Goal: Check status: Check status

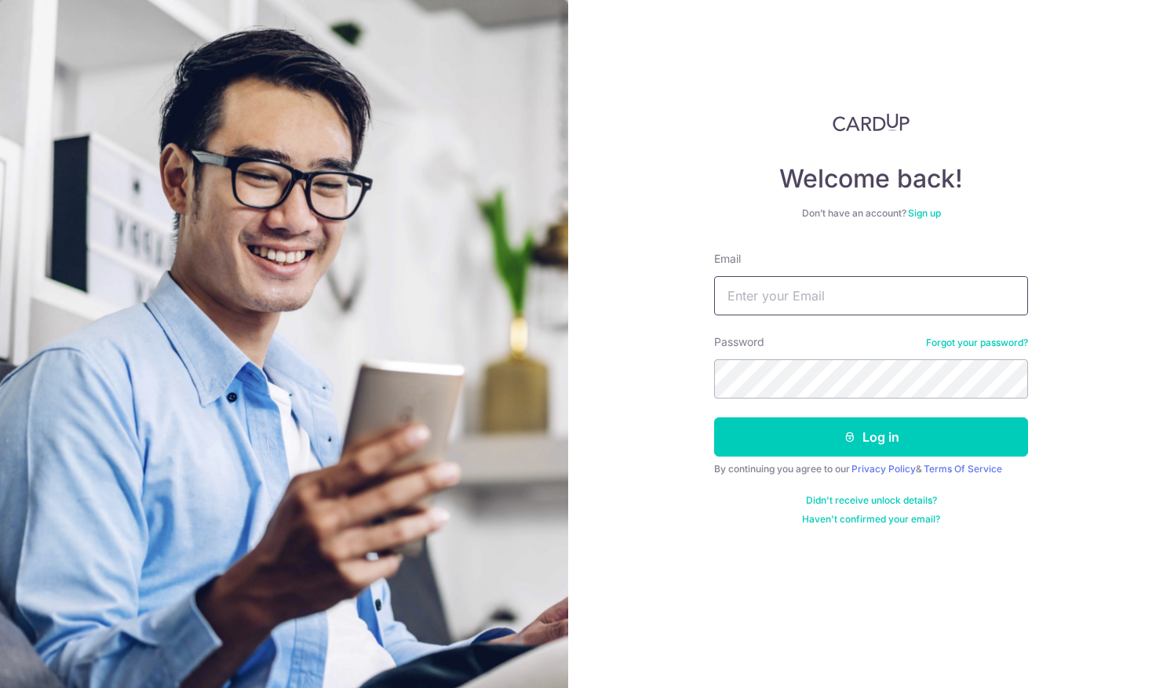
click at [774, 293] on input "Email" at bounding box center [871, 295] width 314 height 39
type input "[EMAIL_ADDRESS][DOMAIN_NAME]"
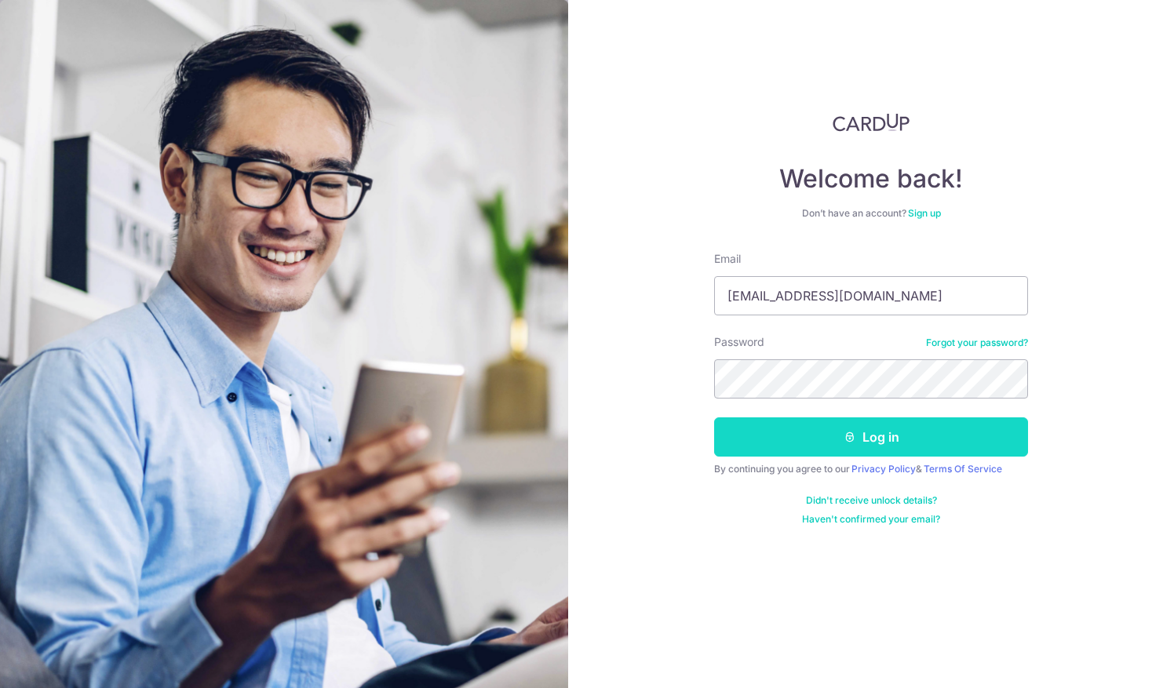
click at [752, 423] on button "Log in" at bounding box center [871, 436] width 314 height 39
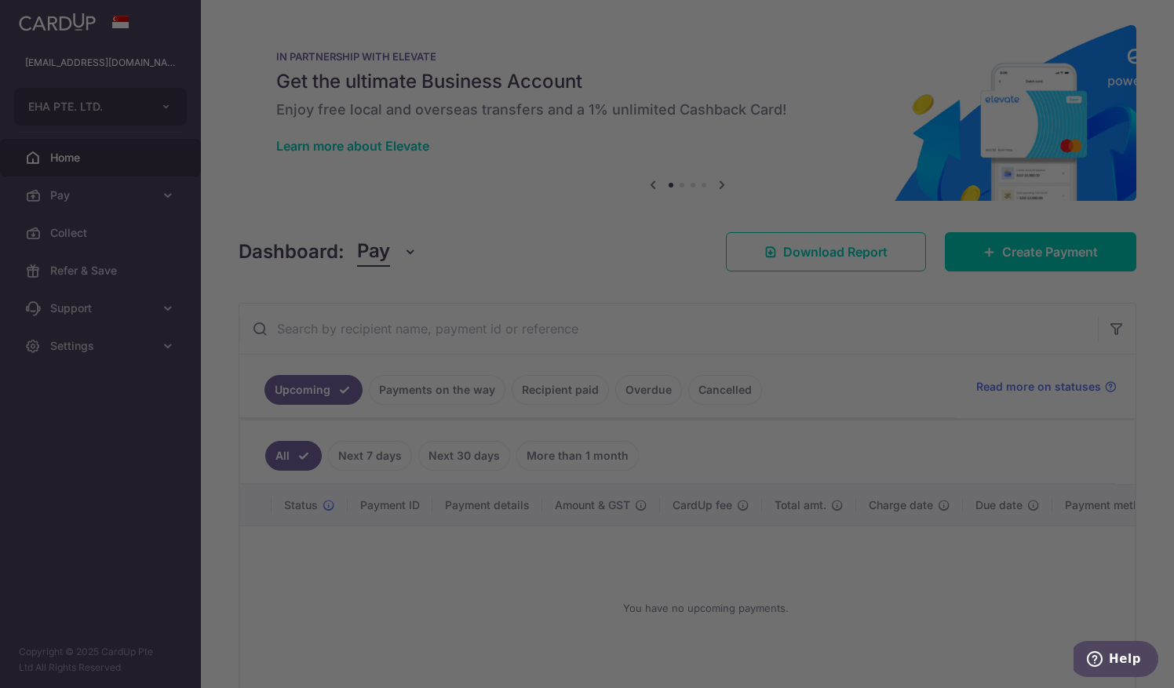
click at [70, 190] on div at bounding box center [593, 347] width 1186 height 695
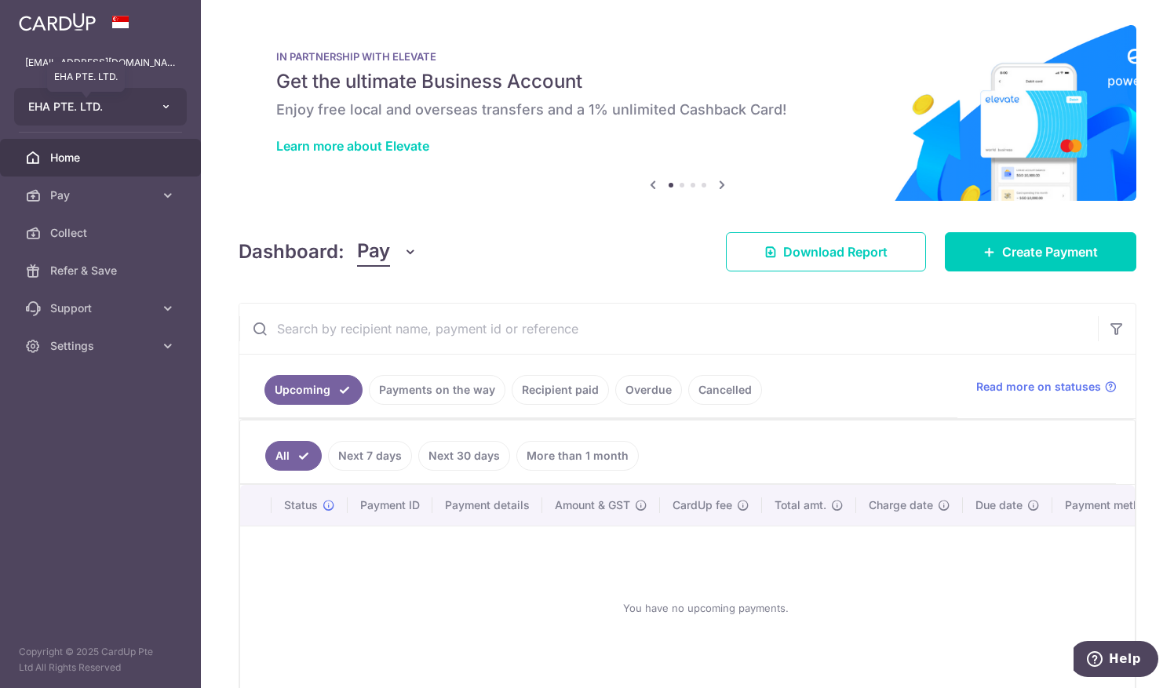
click at [120, 111] on span "EHA PTE. LTD." at bounding box center [86, 107] width 116 height 16
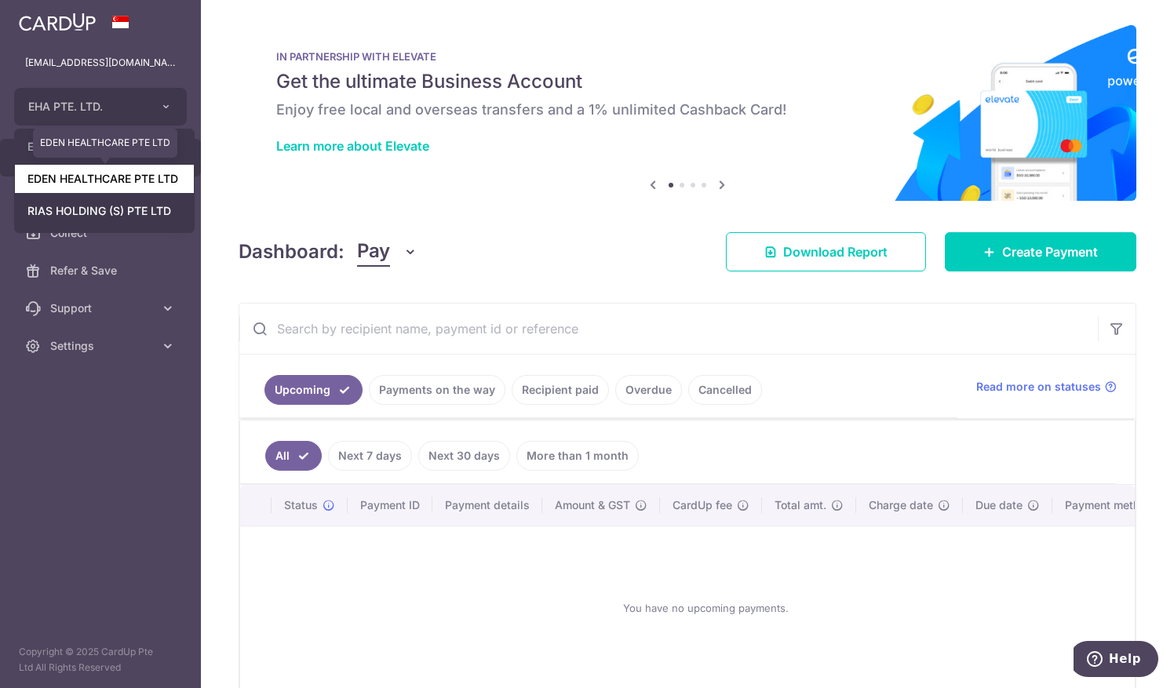
click at [84, 180] on link "EDEN HEALTHCARE PTE LTD" at bounding box center [104, 179] width 179 height 28
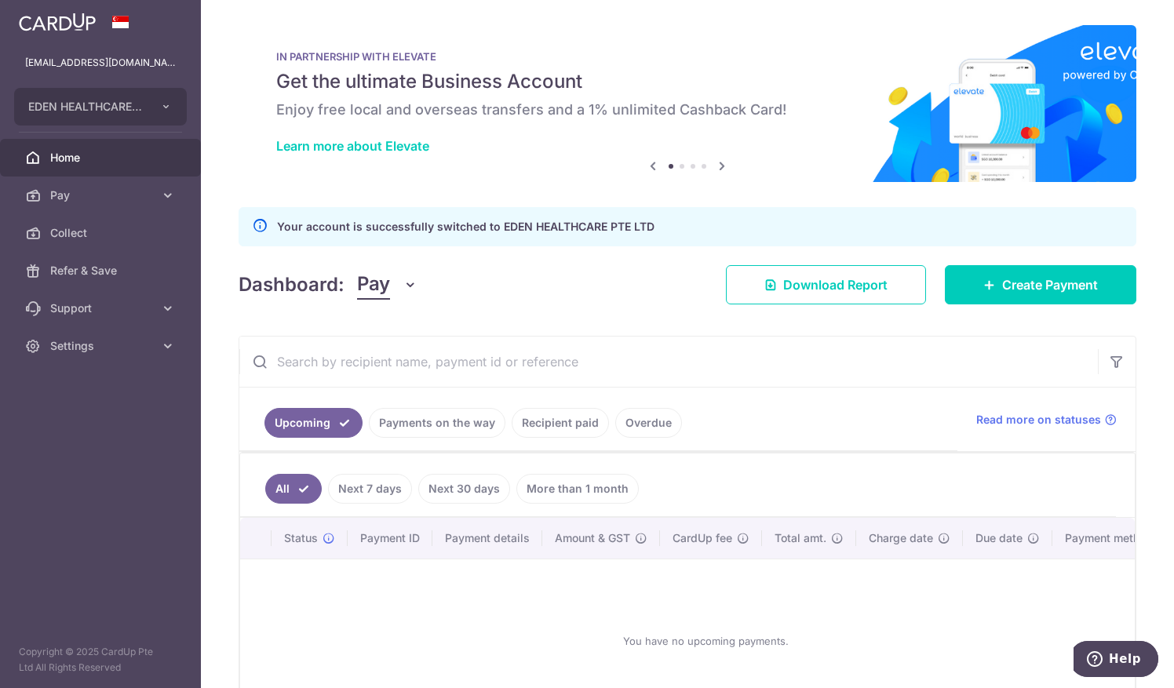
click at [508, 413] on link "Recipient paid" at bounding box center [560, 423] width 97 height 30
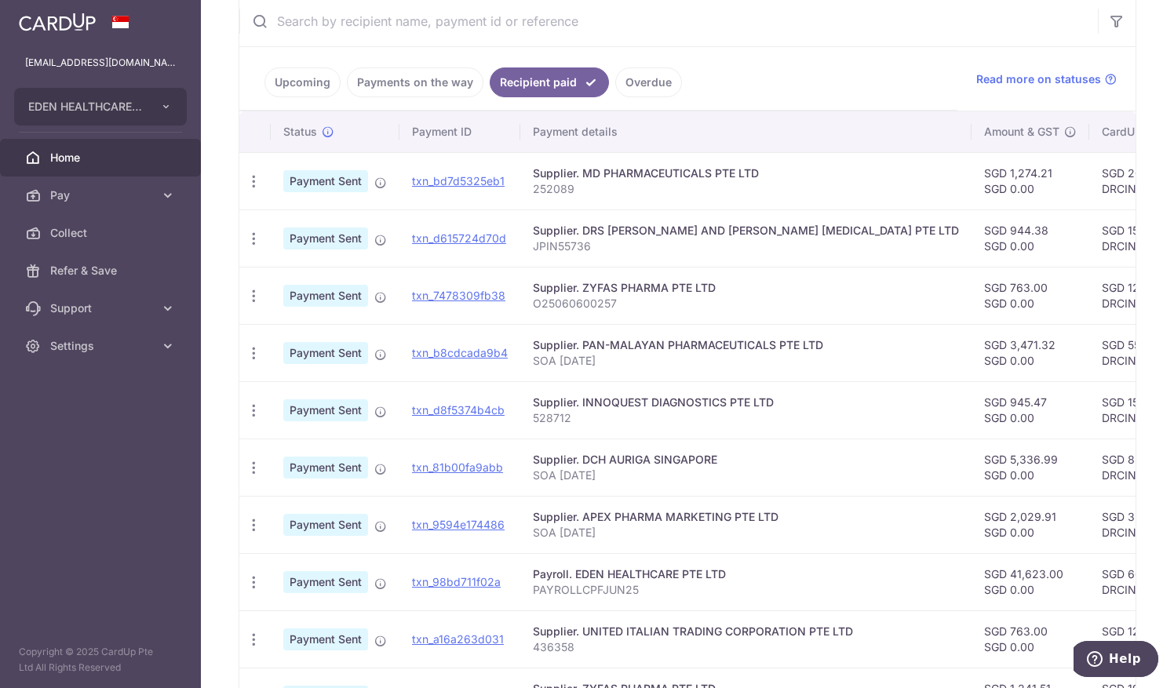
scroll to position [493, 0]
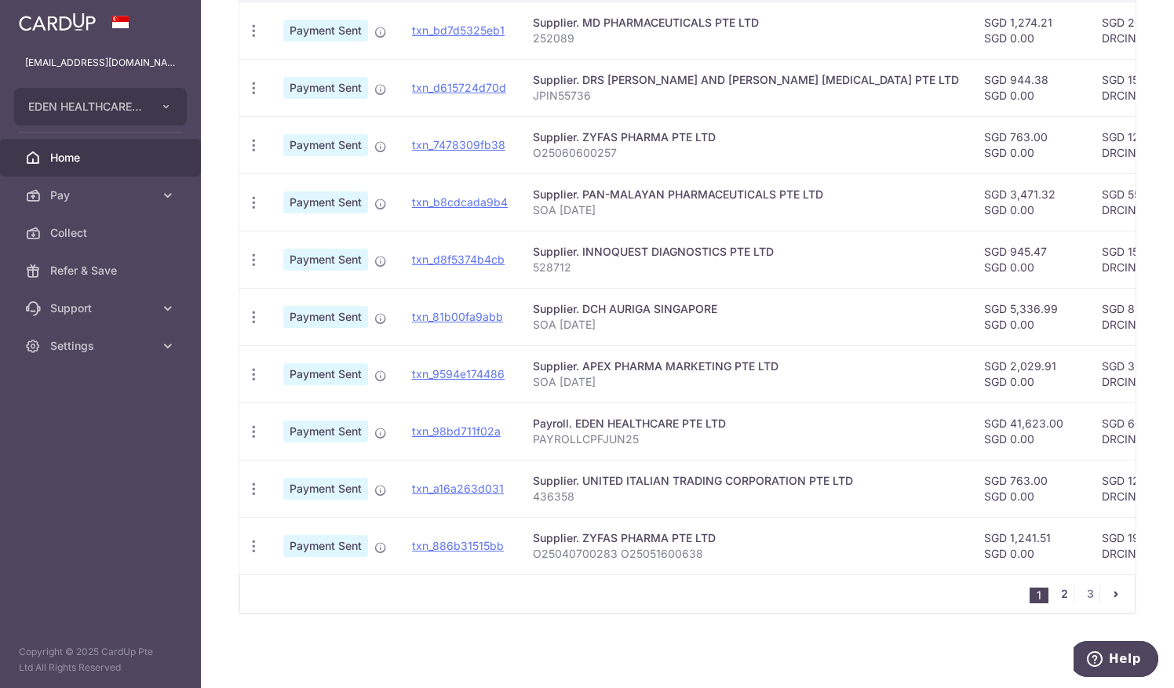
click at [508, 585] on link "2" at bounding box center [1064, 594] width 19 height 19
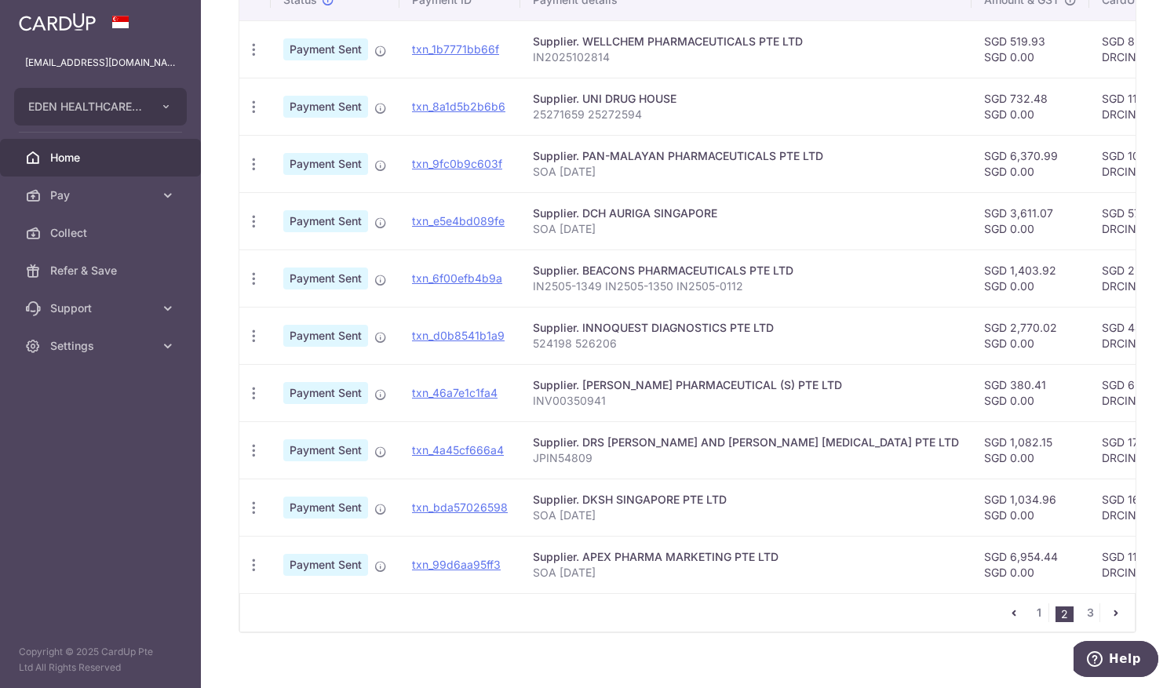
scroll to position [474, 0]
click at [457, 499] on link "txn_bda57026598" at bounding box center [460, 505] width 96 height 13
